Goal: Task Accomplishment & Management: Complete application form

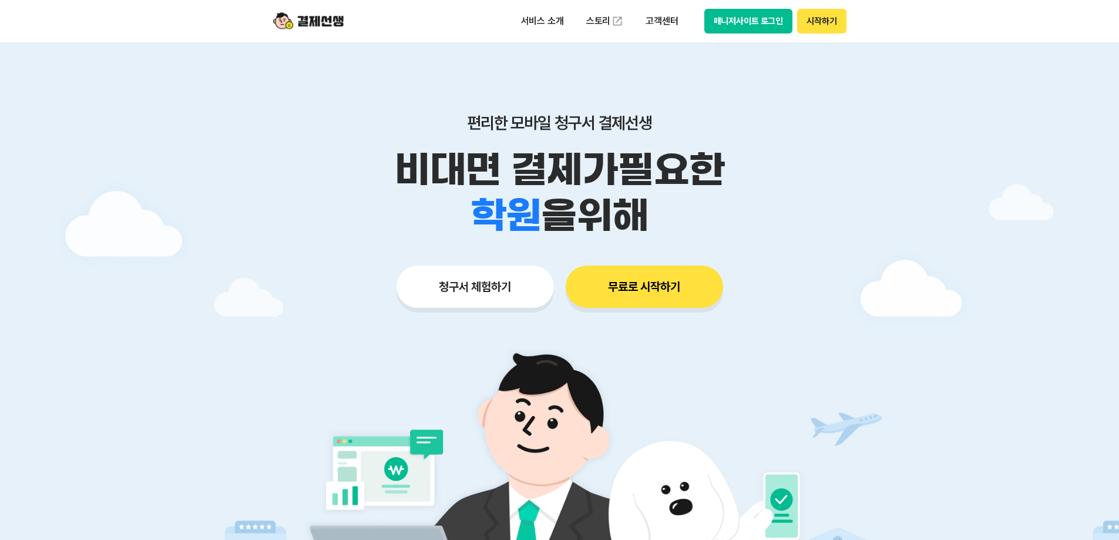
drag, startPoint x: 0, startPoint y: 0, endPoint x: 815, endPoint y: 20, distance: 815.0
click at [815, 20] on button "시작하기" at bounding box center [821, 21] width 49 height 25
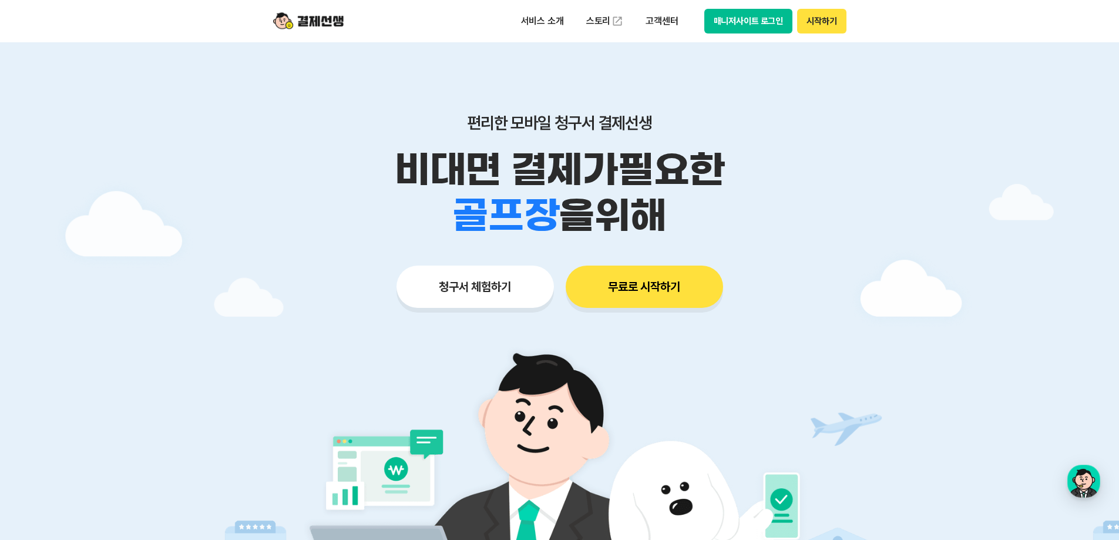
click at [644, 304] on button "무료로 시작하기" at bounding box center [644, 287] width 157 height 42
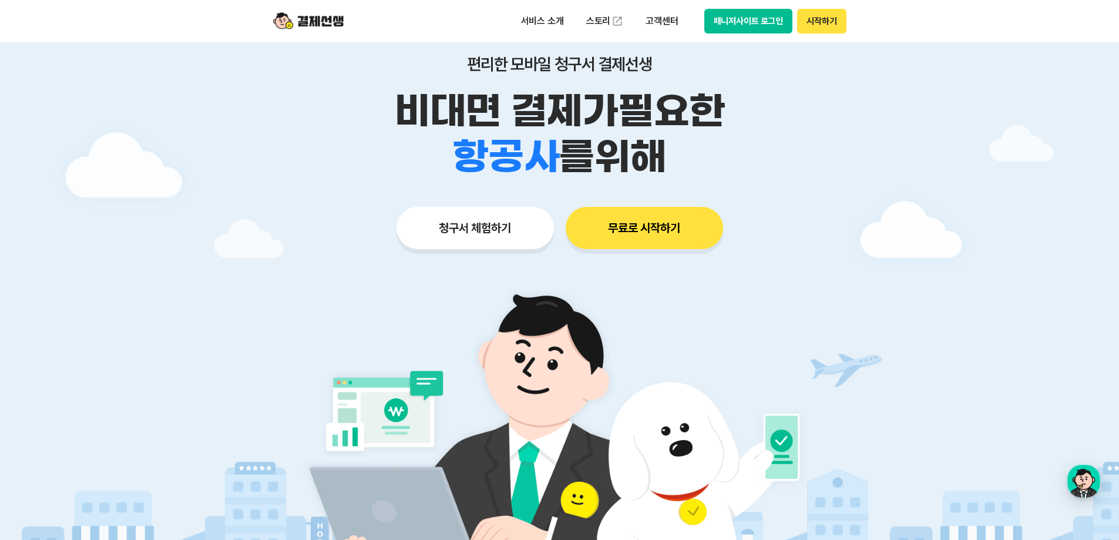
click at [815, 27] on button "시작하기" at bounding box center [821, 21] width 49 height 25
click at [674, 226] on button "무료로 시작하기" at bounding box center [644, 228] width 157 height 42
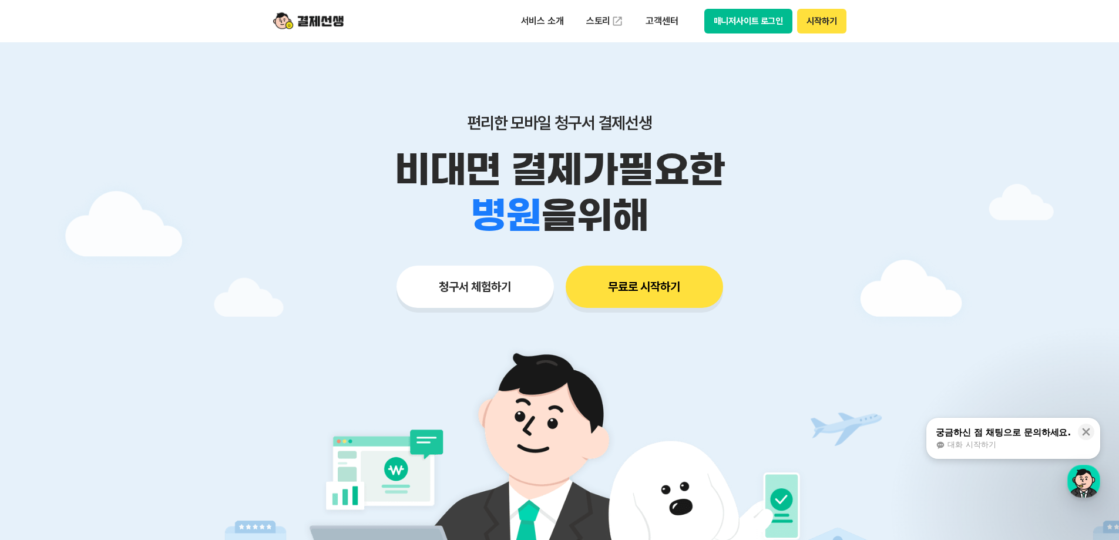
click at [817, 21] on button "시작하기" at bounding box center [821, 21] width 49 height 25
click at [812, 23] on button "시작하기" at bounding box center [821, 21] width 49 height 25
